Goal: Task Accomplishment & Management: Complete application form

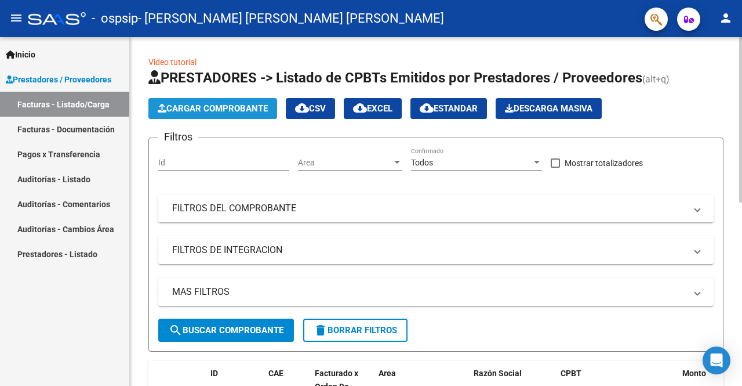
click at [215, 113] on button "Cargar Comprobante" at bounding box center [212, 108] width 129 height 21
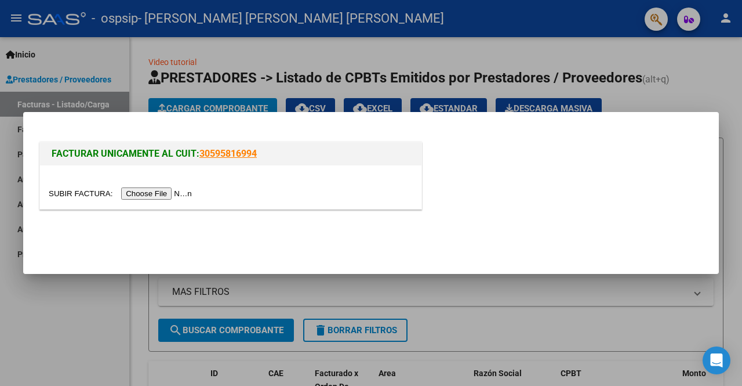
click at [146, 190] on input "file" at bounding box center [122, 193] width 147 height 12
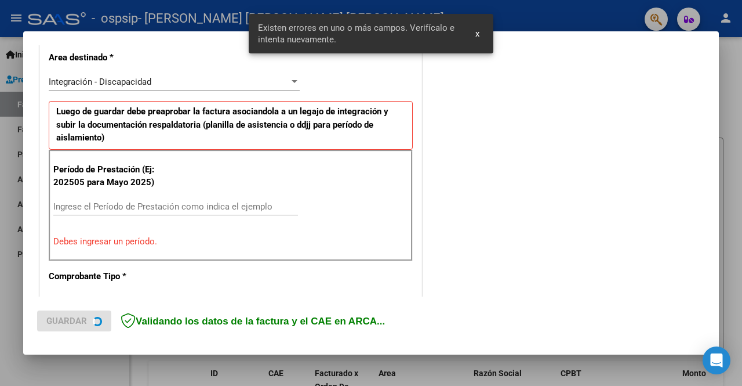
scroll to position [289, 0]
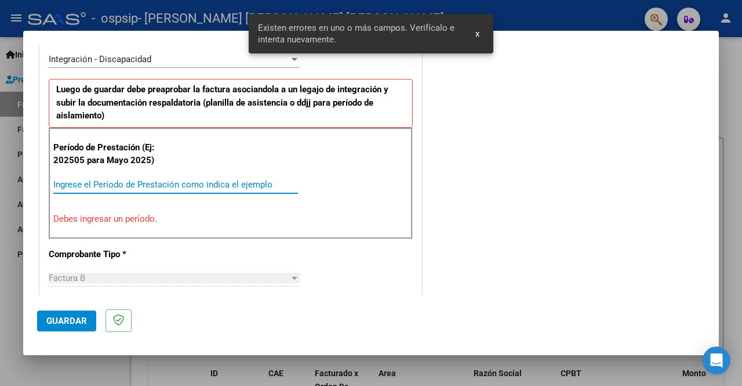
click at [144, 179] on input "Ingrese el Período de Prestación como indica el ejemplo" at bounding box center [175, 184] width 245 height 10
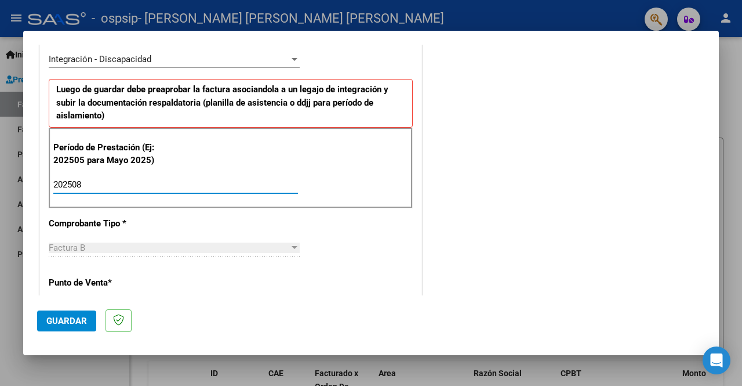
type input "202508"
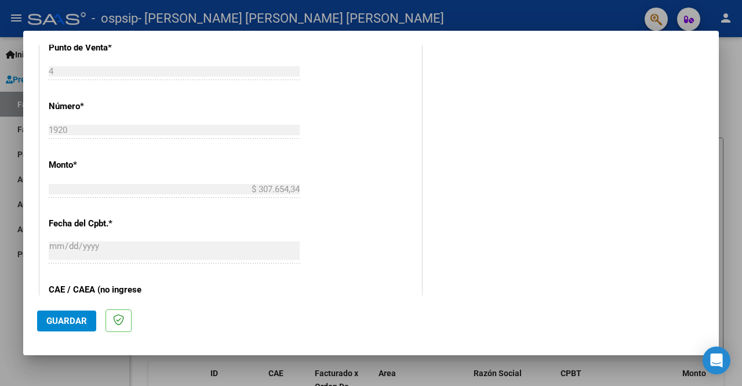
scroll to position [579, 0]
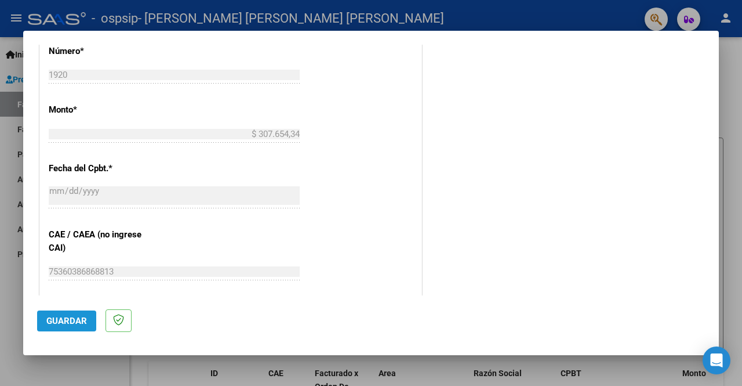
click at [59, 322] on span "Guardar" at bounding box center [66, 320] width 41 height 10
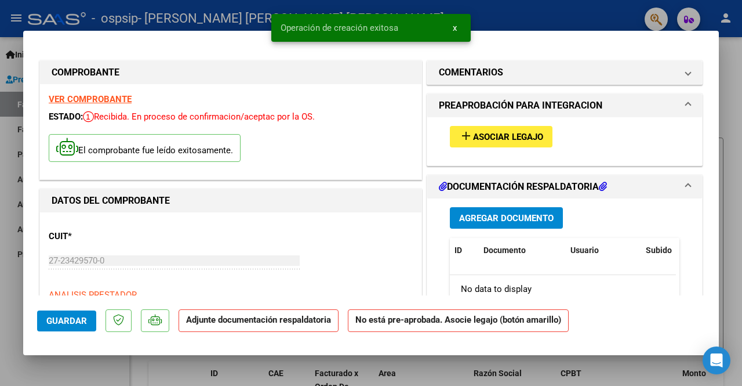
click at [517, 133] on span "Asociar Legajo" at bounding box center [508, 137] width 70 height 10
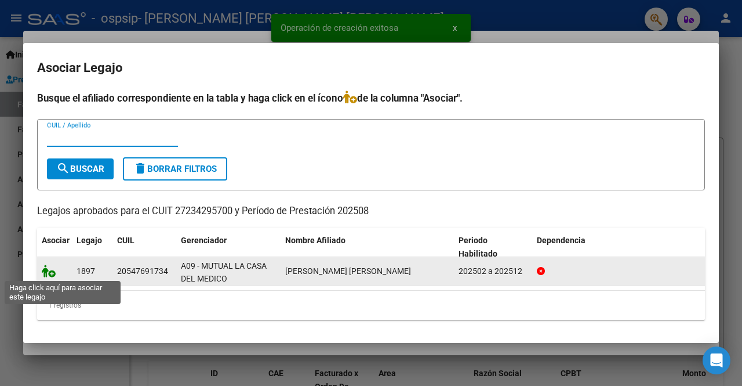
click at [48, 273] on icon at bounding box center [49, 270] width 14 height 13
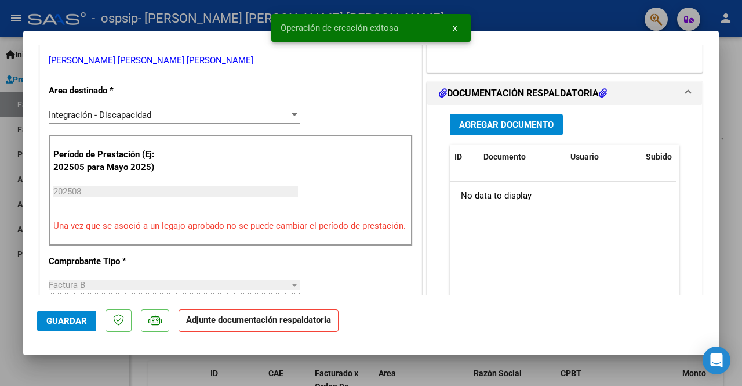
scroll to position [174, 0]
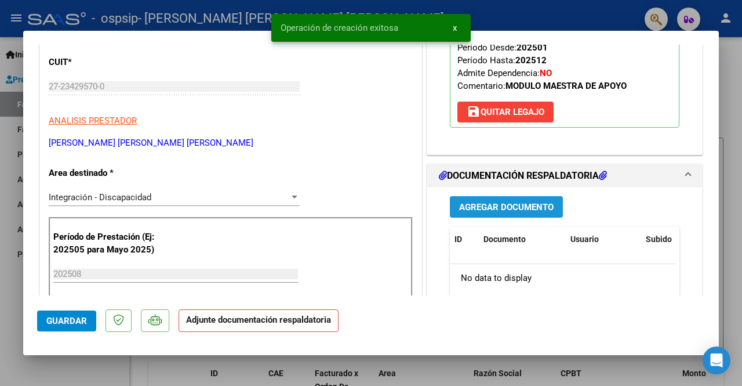
click at [498, 216] on button "Agregar Documento" at bounding box center [506, 206] width 113 height 21
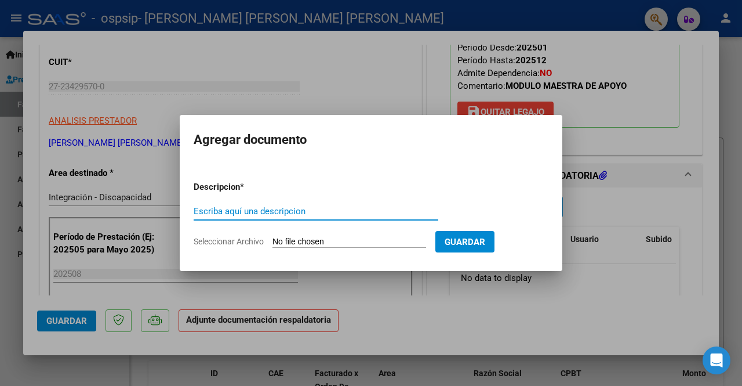
click at [341, 209] on input "Escriba aquí una descripcion" at bounding box center [316, 211] width 245 height 10
type input "asistencia"
click at [320, 238] on input "Seleccionar Archivo" at bounding box center [350, 242] width 154 height 11
type input "C:\fakepath\asistencia [PERSON_NAME] 2025.pdf"
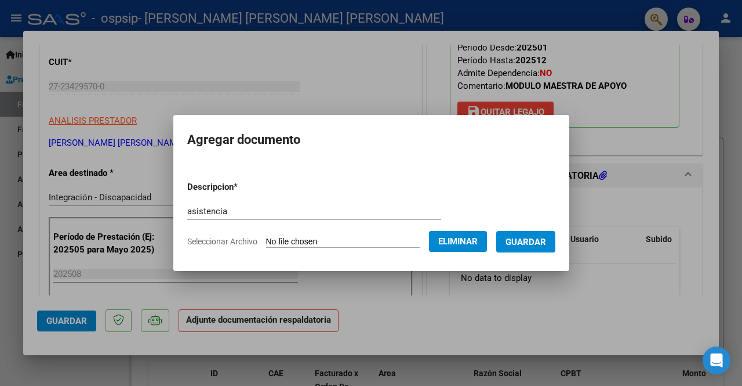
click at [521, 246] on span "Guardar" at bounding box center [526, 242] width 41 height 10
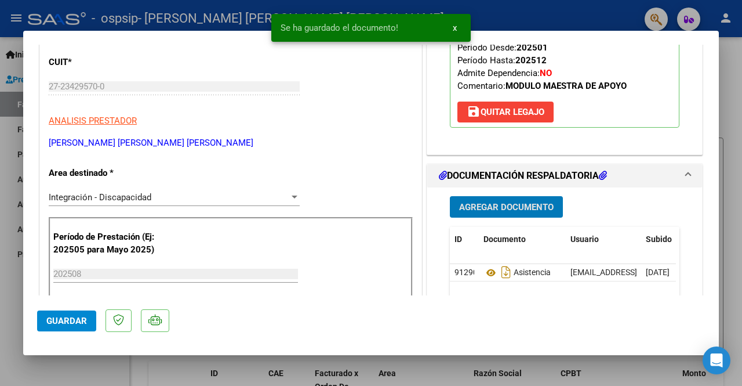
click at [503, 194] on div "Agregar Documento ID Documento Usuario Subido Acción 91290 Asistencia [EMAIL_AD…" at bounding box center [564, 302] width 247 height 231
click at [503, 196] on button "Agregar Documento" at bounding box center [506, 206] width 113 height 21
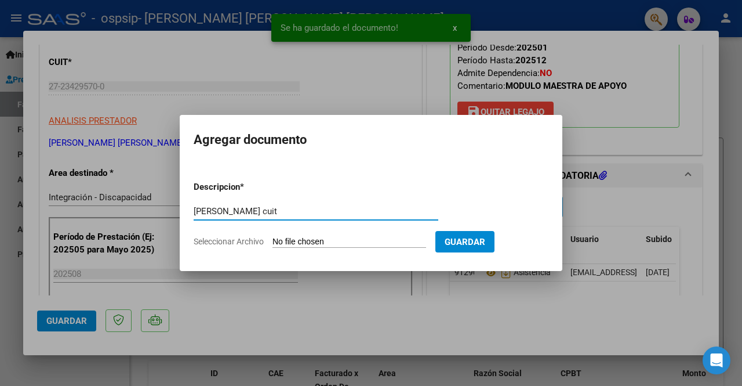
type input "[PERSON_NAME] cuit"
click at [304, 239] on input "Seleccionar Archivo" at bounding box center [350, 242] width 154 height 11
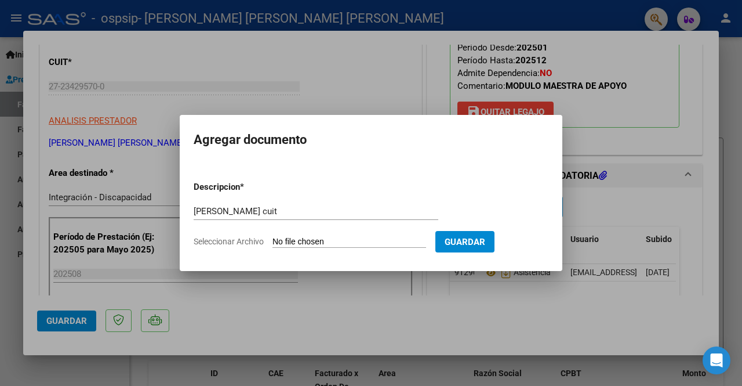
type input "C:\fakepath\[PERSON_NAME] c ago 2025.pdf"
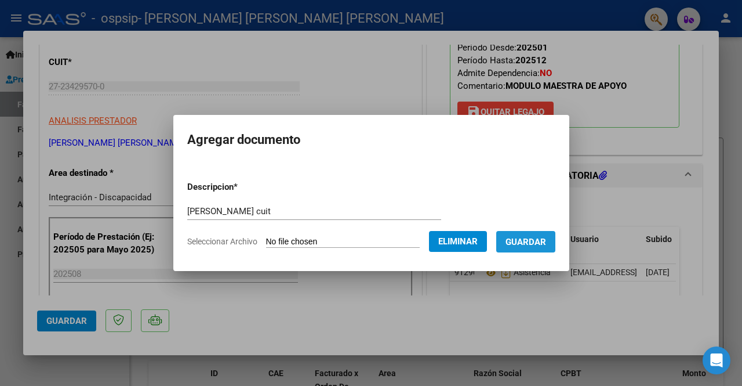
click at [529, 248] on button "Guardar" at bounding box center [525, 241] width 59 height 21
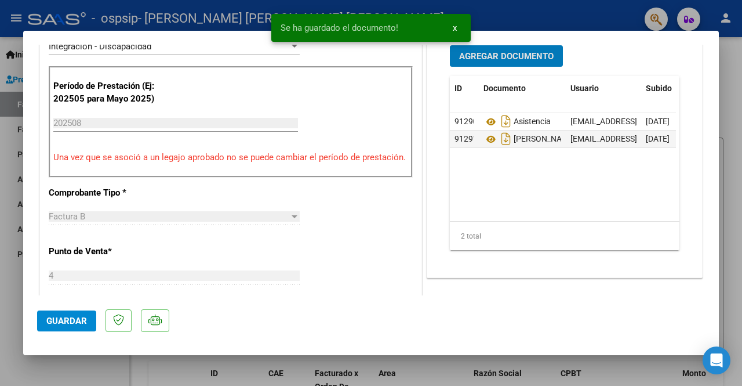
scroll to position [406, 0]
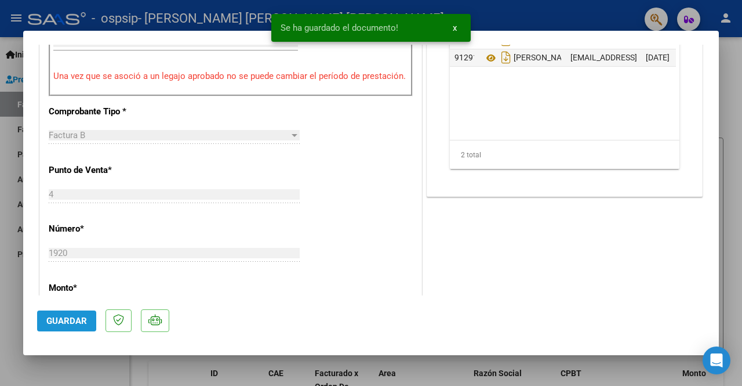
click at [55, 319] on span "Guardar" at bounding box center [66, 320] width 41 height 10
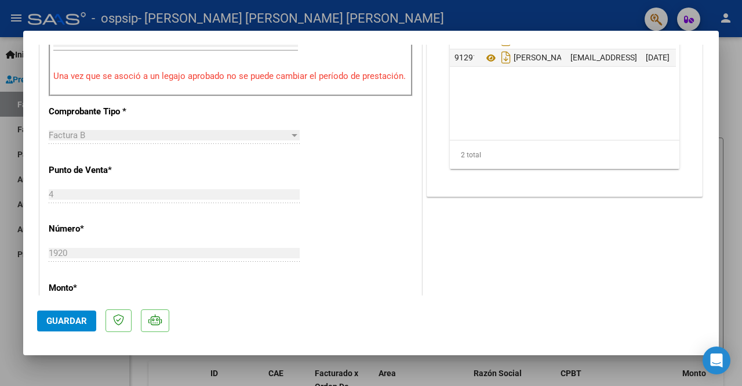
click at [88, 351] on mat-dialog-container "COMPROBANTE VER COMPROBANTE ESTADO: Recibida. En proceso de confirmacion/acepta…" at bounding box center [371, 193] width 696 height 324
click at [67, 314] on button "Guardar" at bounding box center [66, 320] width 59 height 21
click at [16, 328] on div at bounding box center [371, 193] width 742 height 386
type input "$ 0,00"
